Goal: Find specific page/section: Find specific page/section

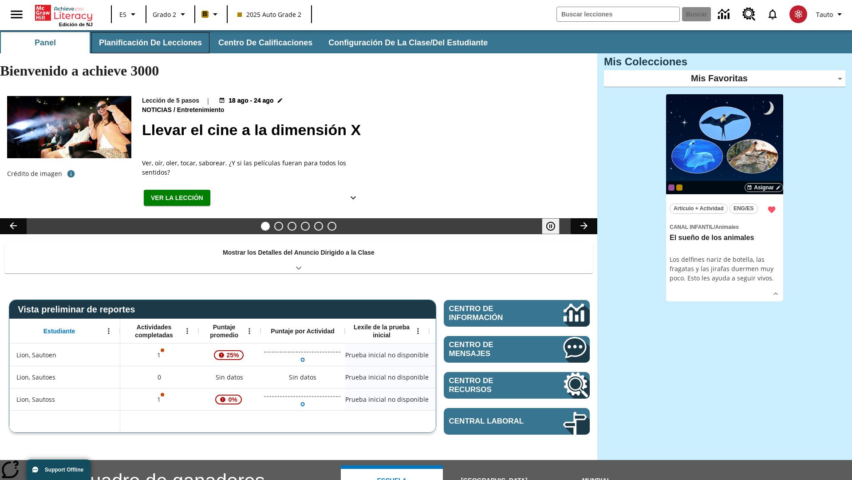
click at [149, 43] on button "Planificación de lecciones" at bounding box center [150, 42] width 118 height 21
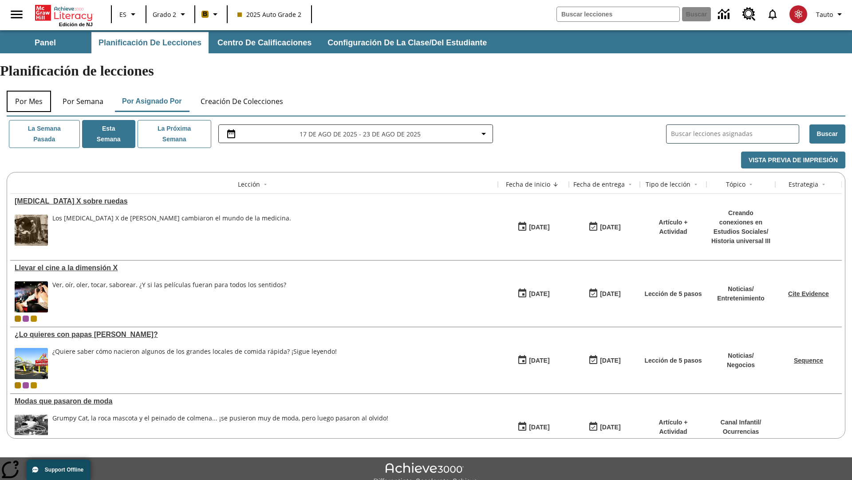
click at [29, 91] on button "Por mes" at bounding box center [29, 101] width 44 height 21
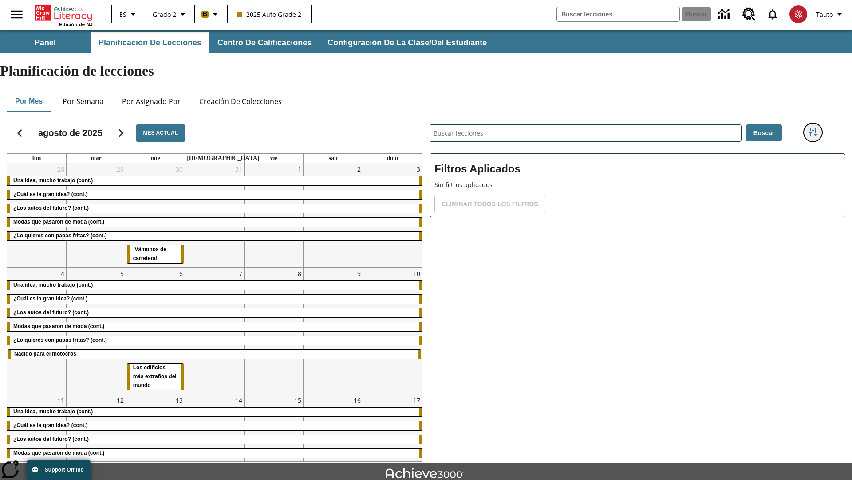
click at [813, 128] on icon "Menú lateral de filtros" at bounding box center [813, 132] width 8 height 8
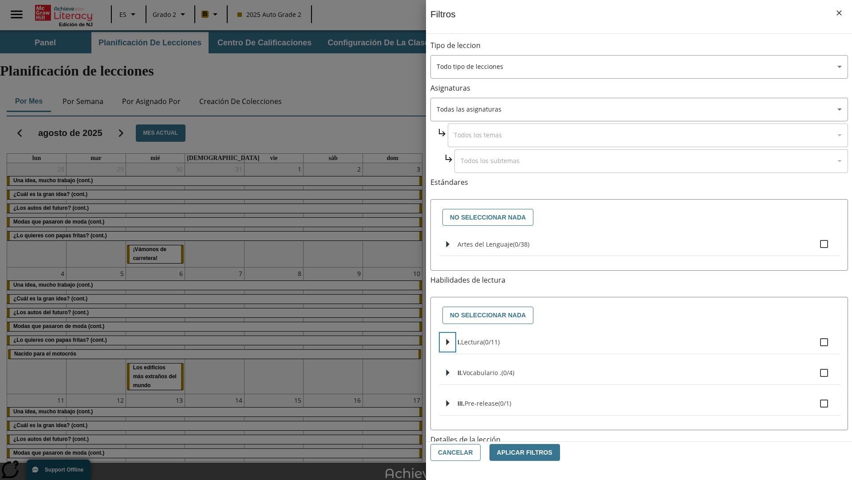
click at [448, 341] on icon "Seleccione habilidades" at bounding box center [448, 342] width 3 height 7
click at [454, 452] on button "Cancelar" at bounding box center [456, 452] width 50 height 17
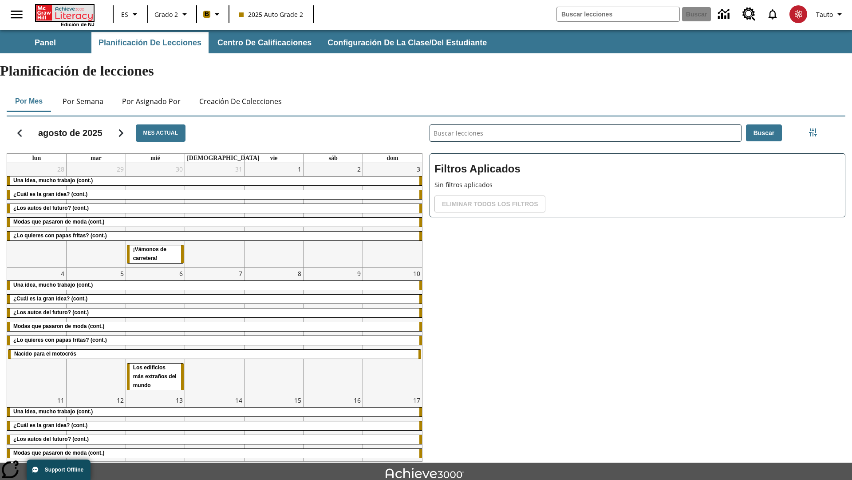
click at [64, 12] on icon "Portada" at bounding box center [65, 13] width 59 height 16
